Goal: Task Accomplishment & Management: Manage account settings

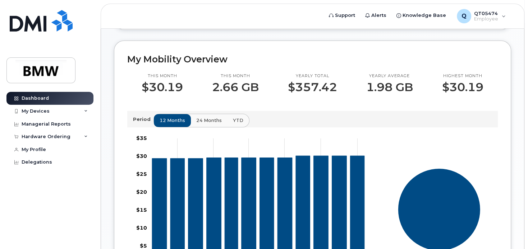
scroll to position [108, 0]
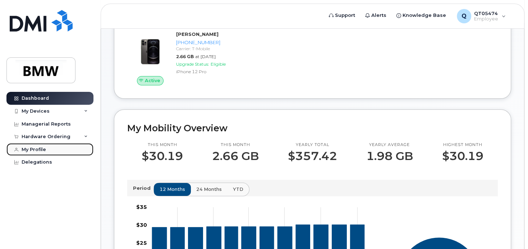
click at [41, 149] on div "My Profile" at bounding box center [34, 150] width 24 height 6
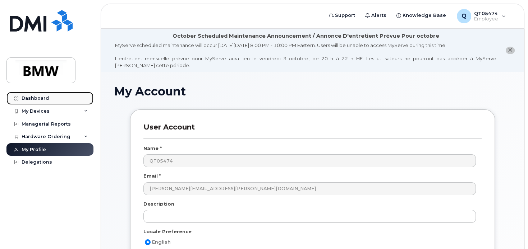
click at [36, 97] on div "Dashboard" at bounding box center [35, 99] width 27 height 6
